Goal: Task Accomplishment & Management: Manage account settings

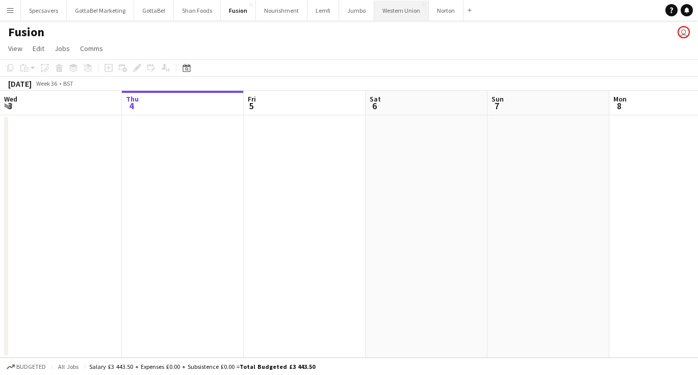
click at [387, 9] on button "Western Union Close" at bounding box center [401, 11] width 55 height 20
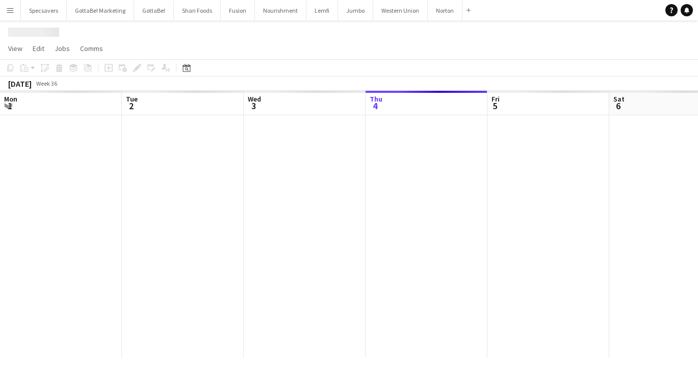
scroll to position [0, 244]
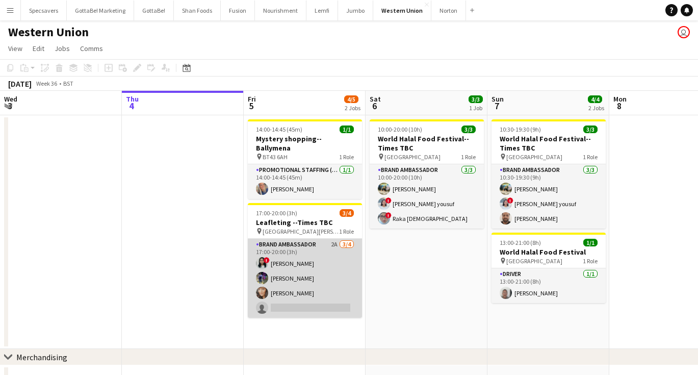
click at [294, 260] on app-card-role "Brand Ambassador 2A [DATE] 17:00-20:00 (3h) ! [PERSON_NAME] [PERSON_NAME] [PERS…" at bounding box center [305, 278] width 114 height 79
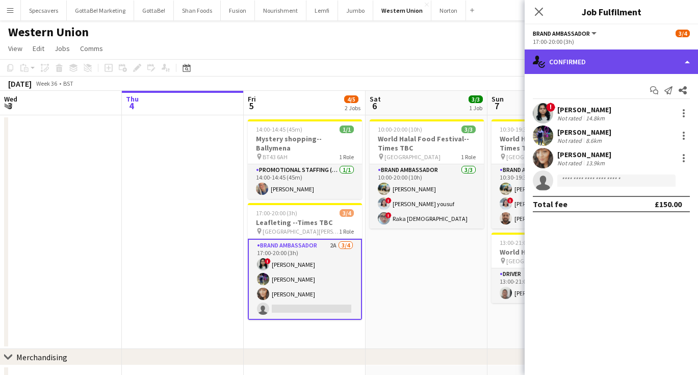
click at [604, 62] on div "single-neutral-actions-check-2 Confirmed" at bounding box center [611, 61] width 173 height 24
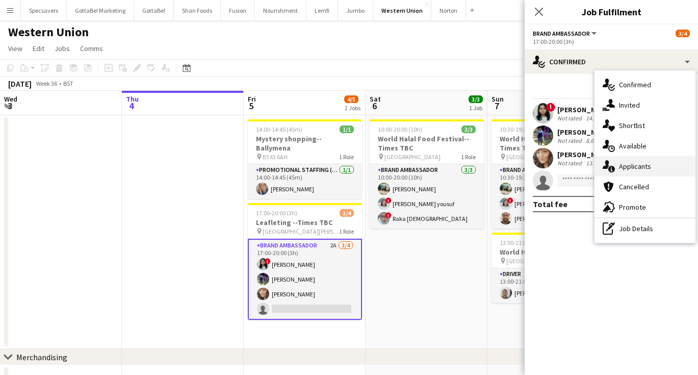
click at [633, 167] on span "Applicants" at bounding box center [635, 166] width 32 height 9
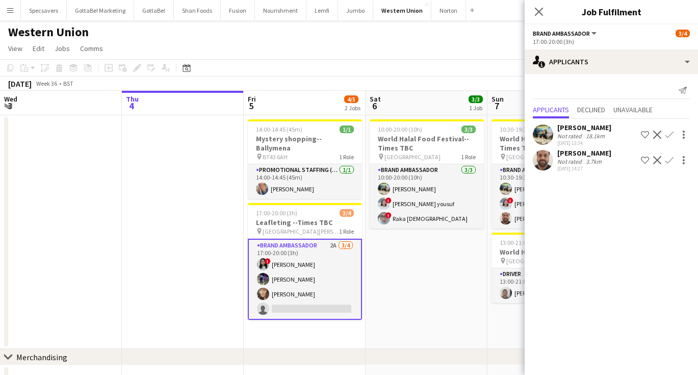
click at [586, 158] on div "3.7km" at bounding box center [594, 162] width 20 height 8
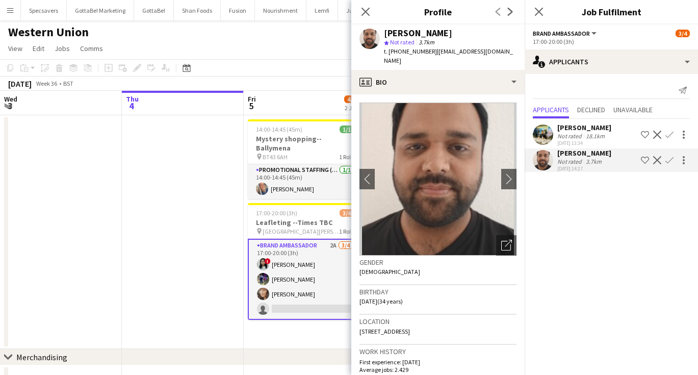
scroll to position [0, 0]
click at [572, 134] on div "Not rated" at bounding box center [570, 136] width 27 height 8
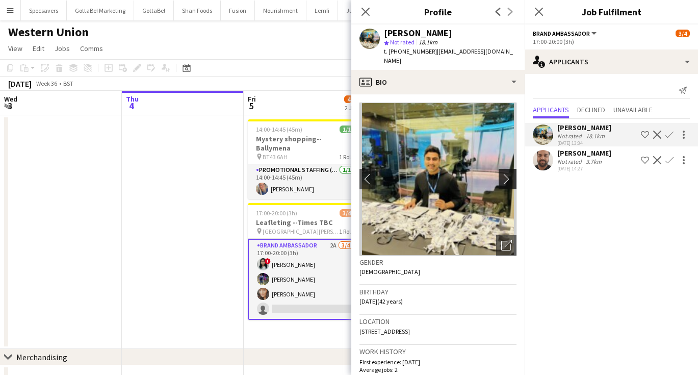
click at [508, 173] on app-icon "chevron-right" at bounding box center [509, 178] width 16 height 11
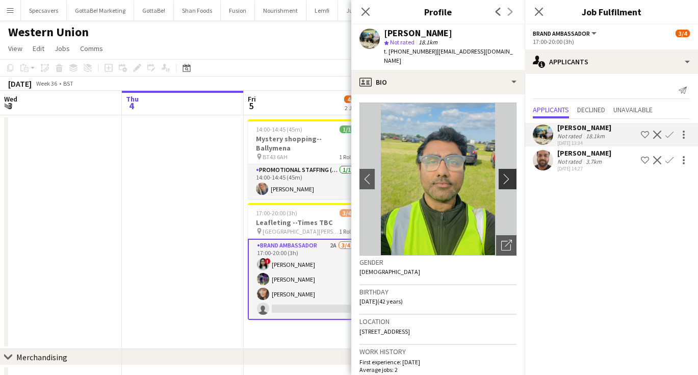
click at [508, 173] on app-icon "chevron-right" at bounding box center [509, 178] width 16 height 11
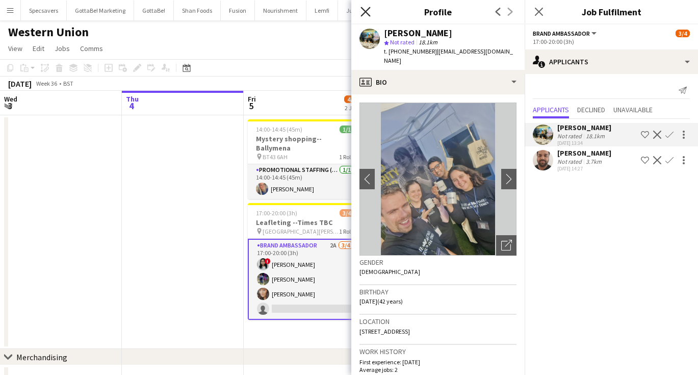
click at [363, 11] on icon "Close pop-in" at bounding box center [366, 12] width 10 height 10
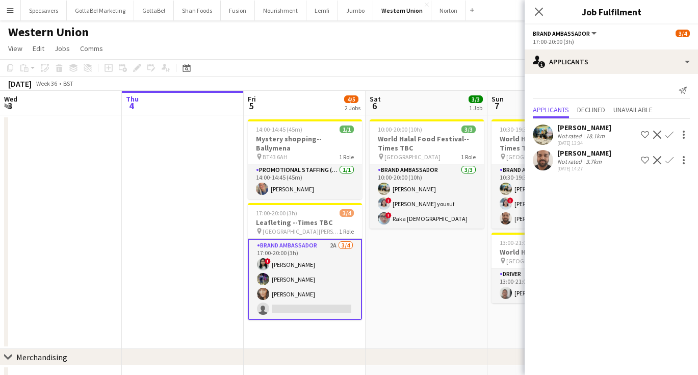
click at [450, 274] on app-date-cell "10:00-20:00 (10h) 3/3 World Halal Food Festival--Times TBC pin [GEOGRAPHIC_DATA…" at bounding box center [427, 232] width 122 height 234
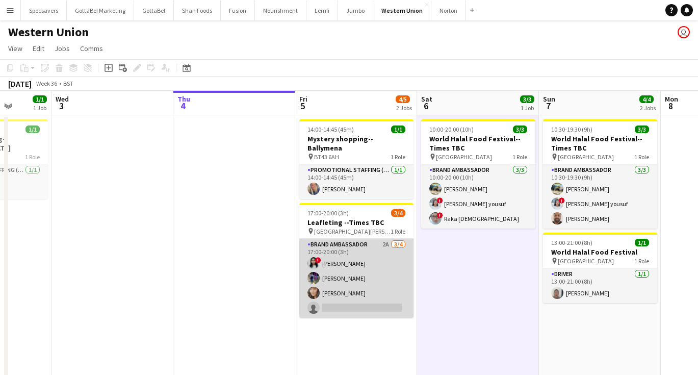
scroll to position [0, 437]
click at [338, 255] on app-card-role "Brand Ambassador 2A [DATE] 17:00-20:00 (3h) ! [PERSON_NAME] [PERSON_NAME] [PERS…" at bounding box center [355, 278] width 114 height 79
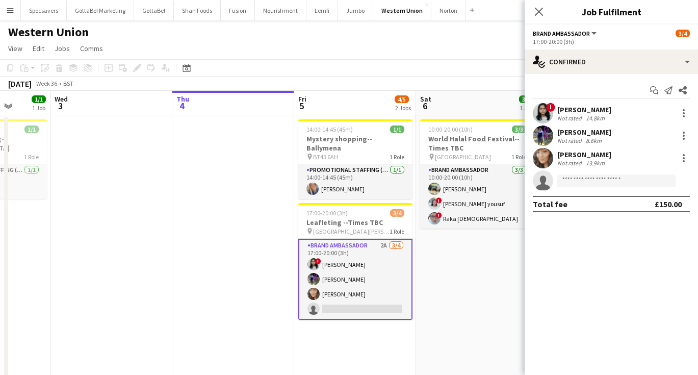
click at [573, 114] on div "Not rated" at bounding box center [570, 118] width 27 height 8
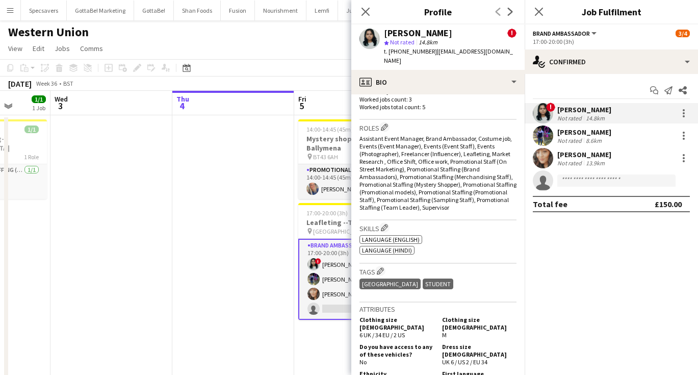
scroll to position [431, 0]
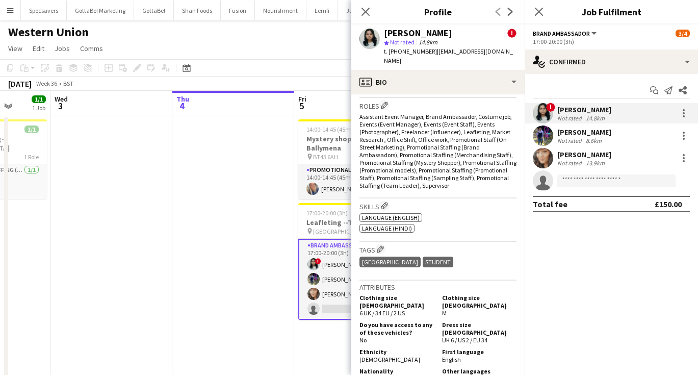
click at [584, 137] on div "8.6km" at bounding box center [594, 141] width 20 height 8
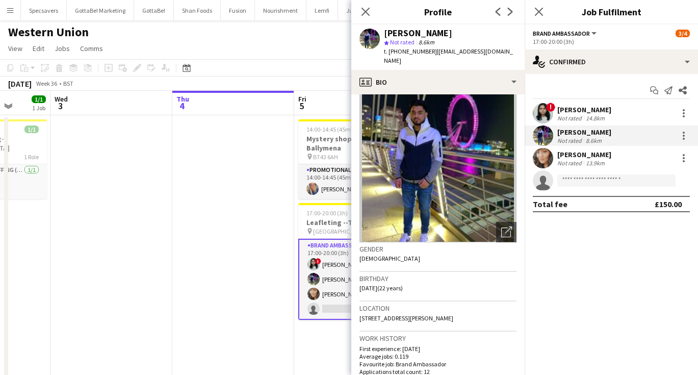
scroll to position [10, 0]
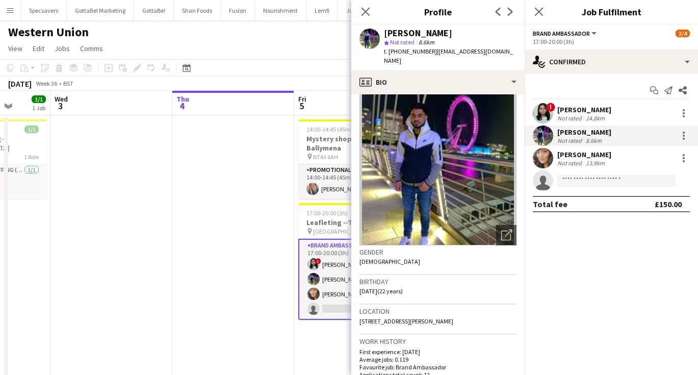
click at [582, 158] on div "[PERSON_NAME]" at bounding box center [584, 154] width 54 height 9
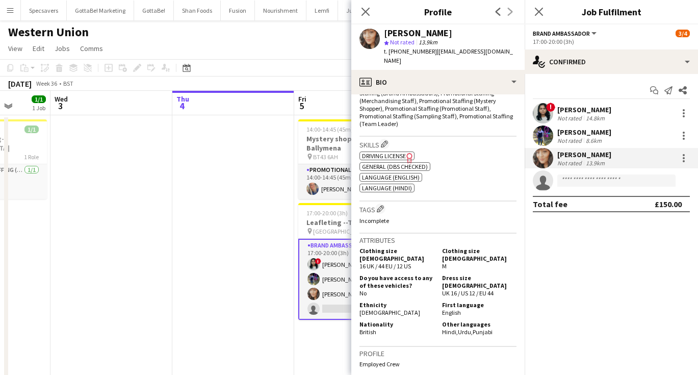
scroll to position [371, 0]
